Goal: Information Seeking & Learning: Learn about a topic

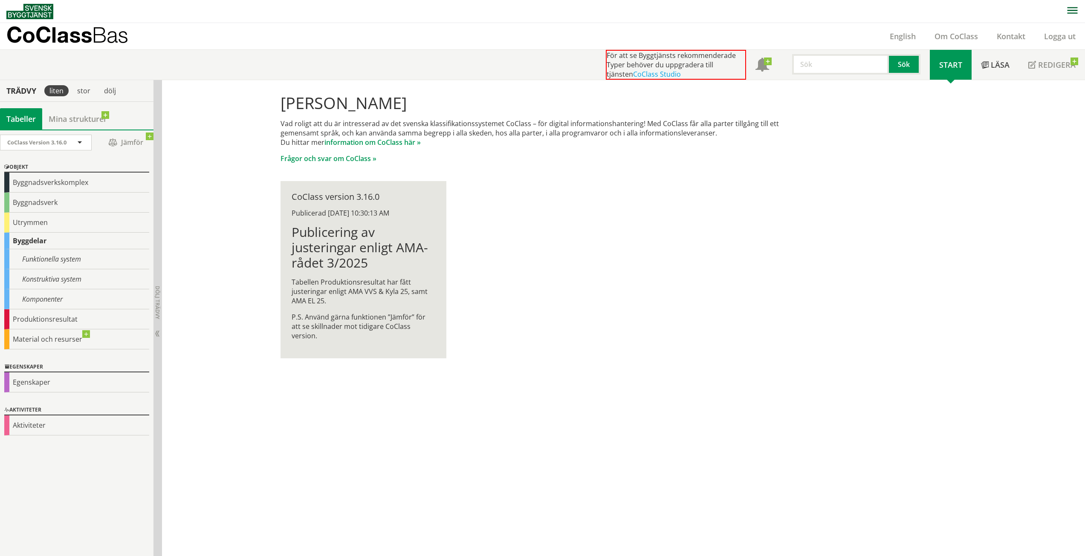
click at [81, 34] on p "CoClass Bas" at bounding box center [67, 35] width 122 height 10
click at [353, 142] on link "information om CoClass här »" at bounding box center [372, 142] width 96 height 9
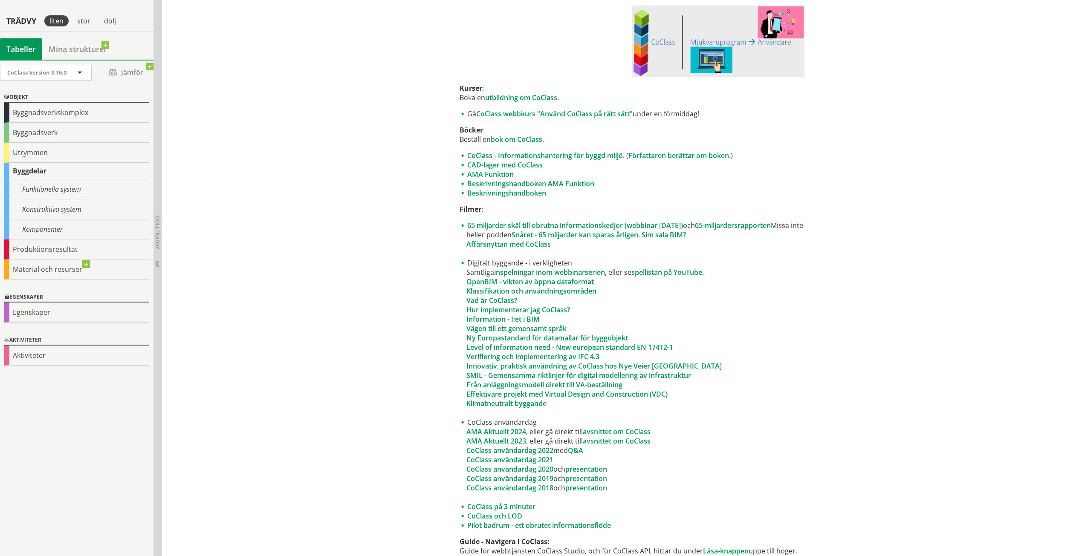
scroll to position [384, 0]
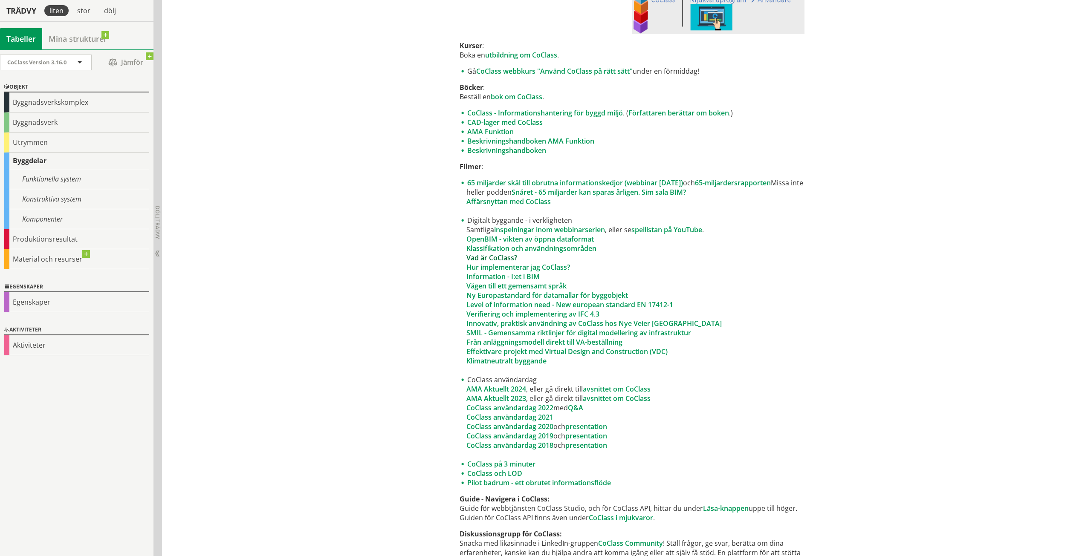
click at [507, 255] on link "Vad är CoClass?" at bounding box center [491, 257] width 51 height 9
